Goal: Task Accomplishment & Management: Use online tool/utility

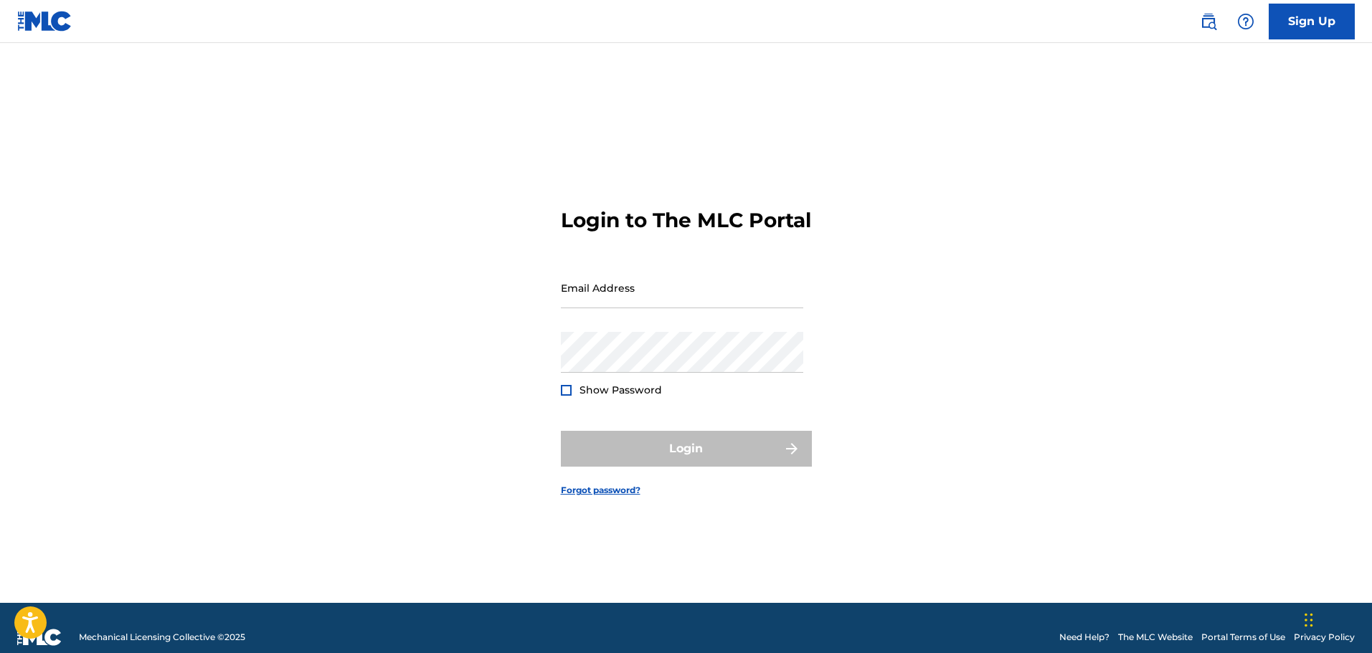
click at [619, 262] on form "Login to The MLC Portal Email Address Password Show Password Login Forgot passw…" at bounding box center [686, 341] width 251 height 524
click at [613, 281] on input "Email Address" at bounding box center [682, 287] width 242 height 41
type input "[EMAIL_ADDRESS][DOMAIN_NAME]"
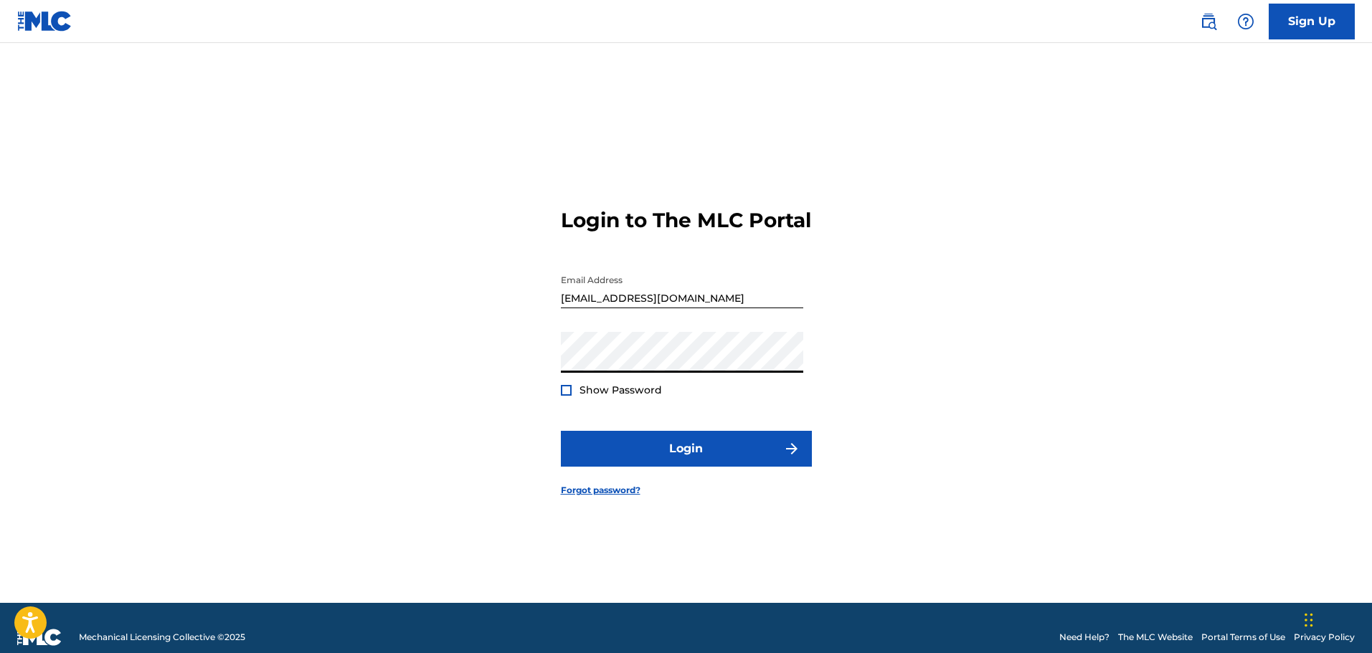
click at [586, 384] on span "Show Password" at bounding box center [620, 390] width 82 height 13
click at [562, 387] on div at bounding box center [566, 390] width 11 height 11
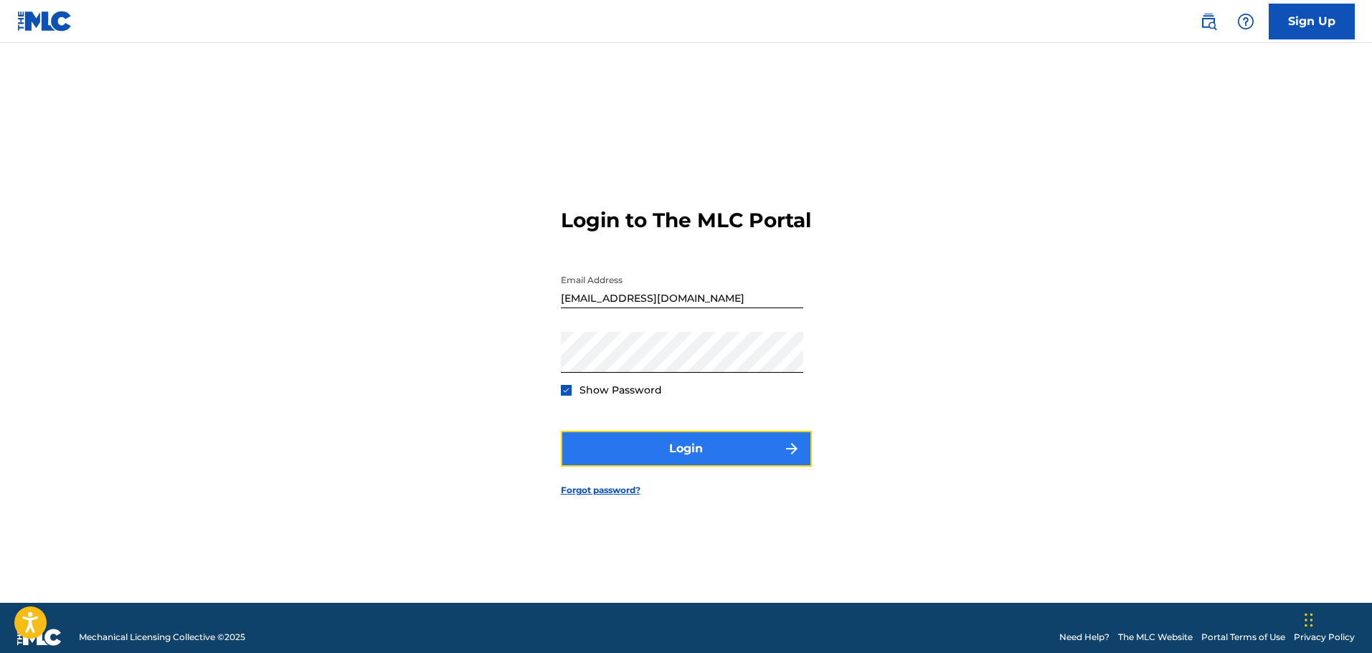
click at [614, 447] on button "Login" at bounding box center [686, 449] width 251 height 36
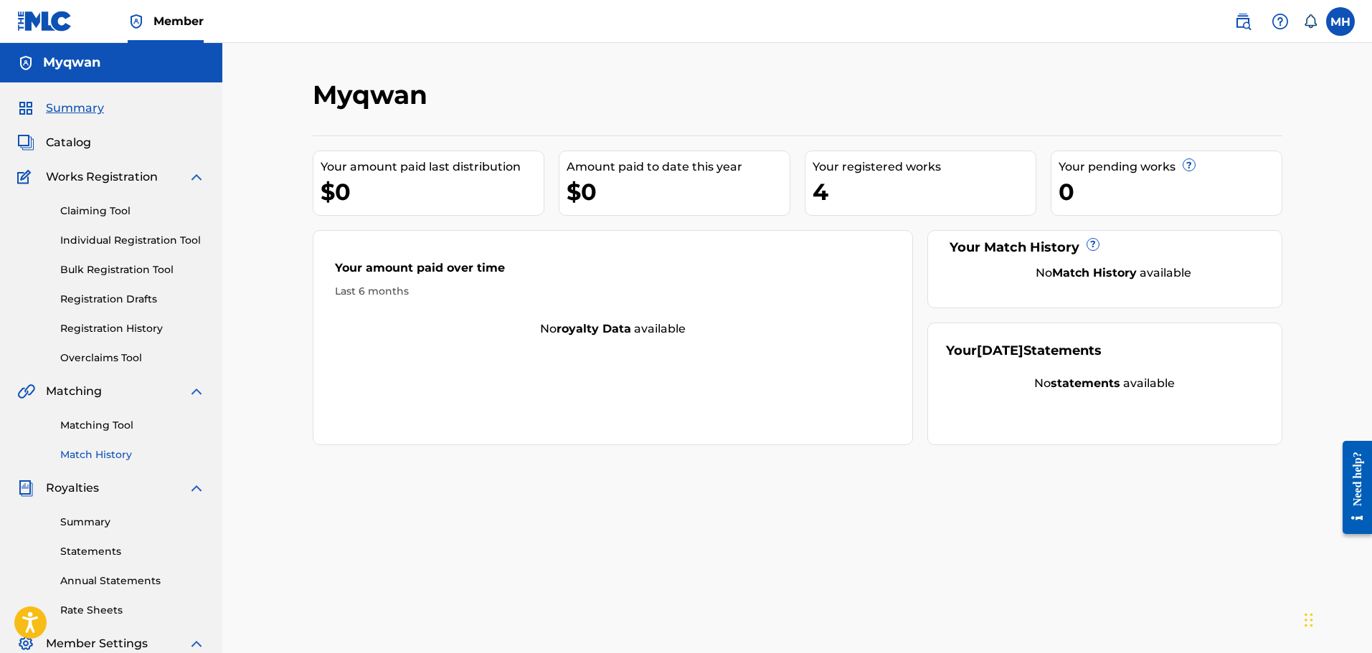
click at [118, 454] on link "Match History" at bounding box center [132, 454] width 145 height 15
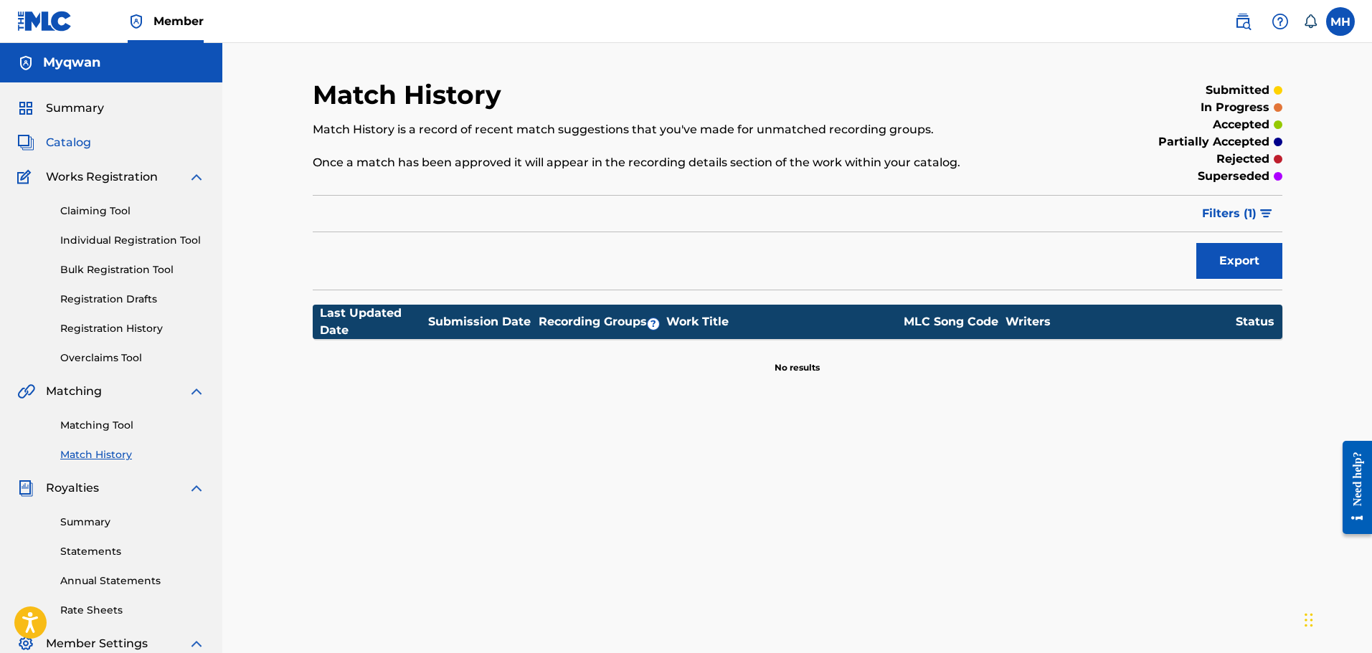
click at [71, 151] on span "Catalog" at bounding box center [68, 142] width 45 height 17
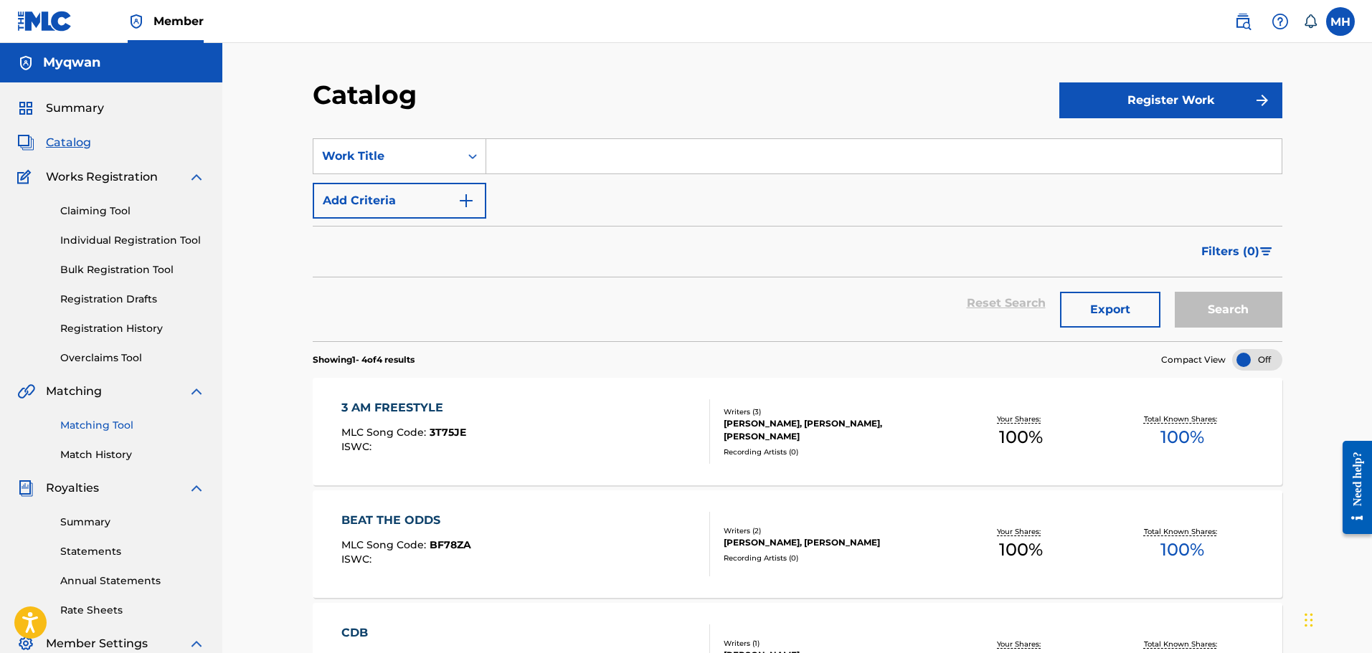
click at [97, 427] on link "Matching Tool" at bounding box center [132, 425] width 145 height 15
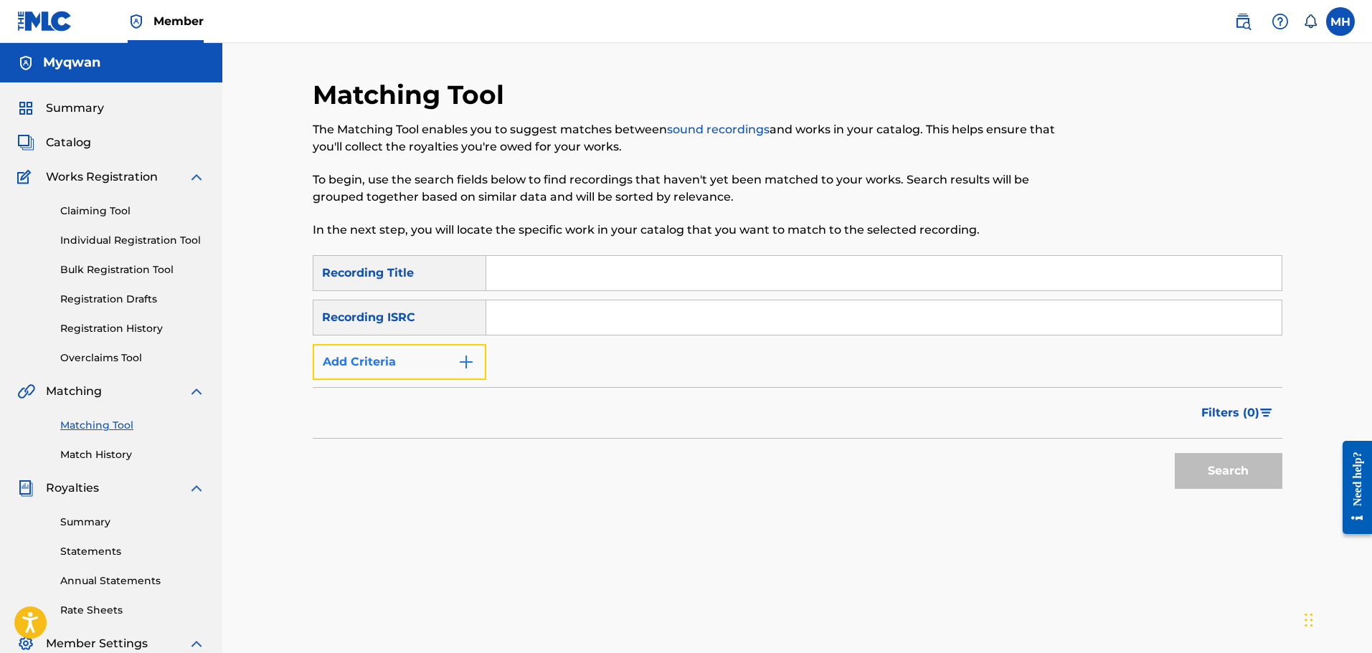
click at [409, 350] on button "Add Criteria" at bounding box center [400, 362] width 174 height 36
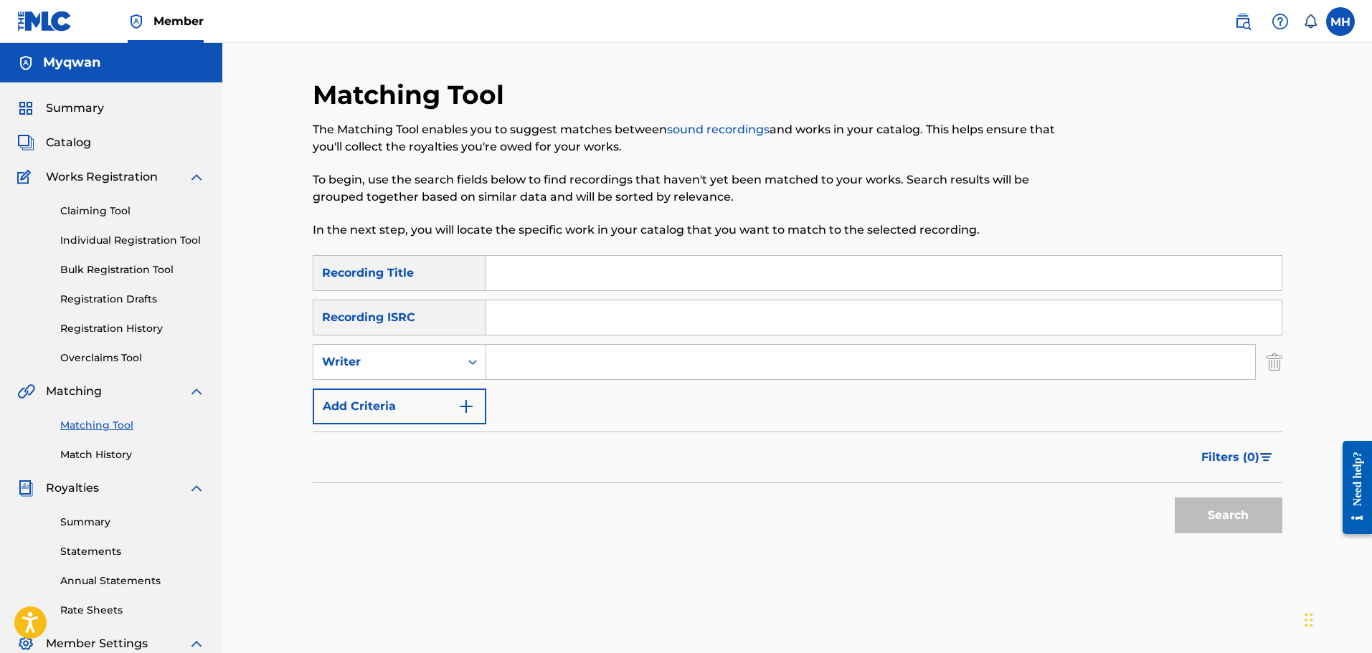
click at [520, 351] on input "Search Form" at bounding box center [870, 362] width 769 height 34
type input "myqwan"
click at [1174, 498] on button "Search" at bounding box center [1228, 516] width 108 height 36
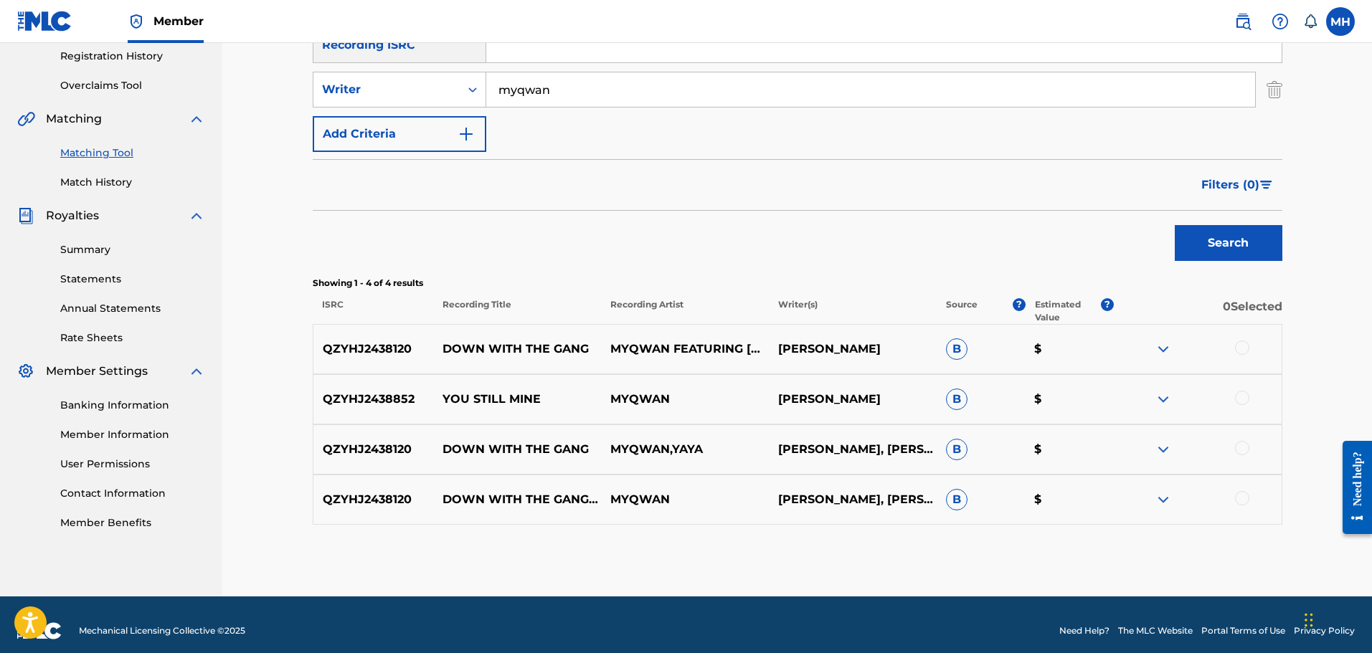
scroll to position [281, 0]
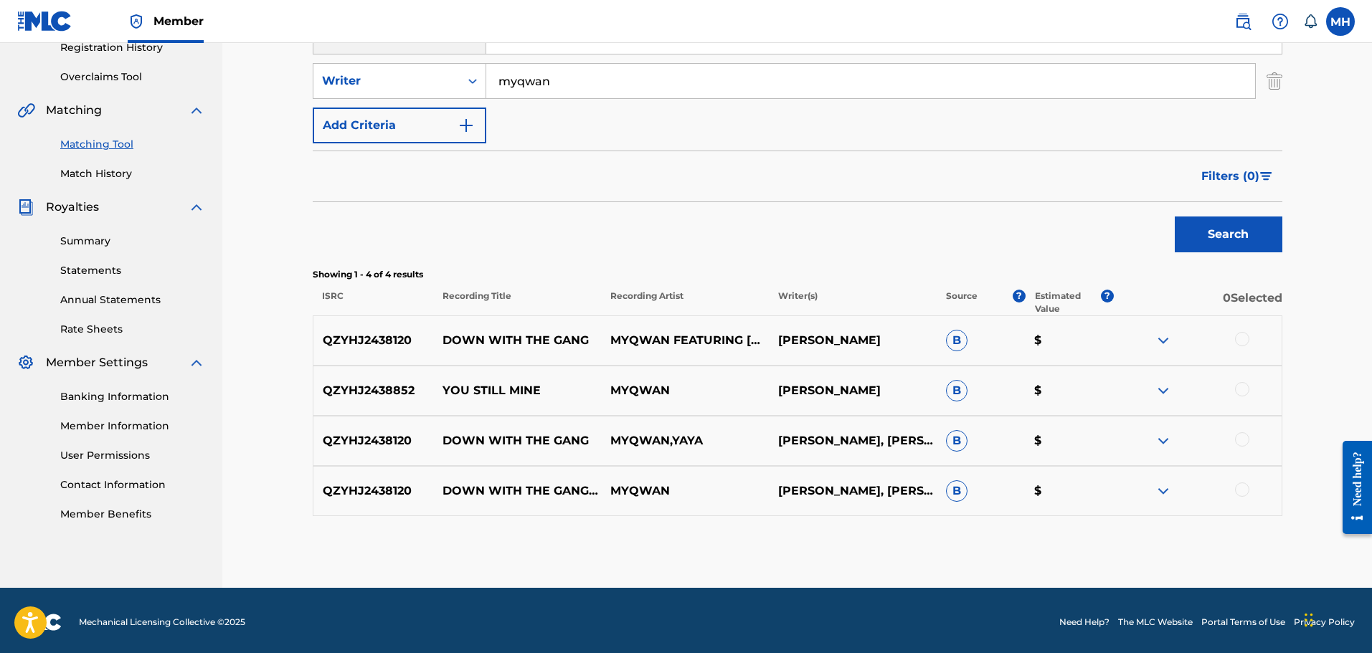
click at [1169, 389] on img at bounding box center [1162, 390] width 17 height 17
